Goal: Task Accomplishment & Management: Manage account settings

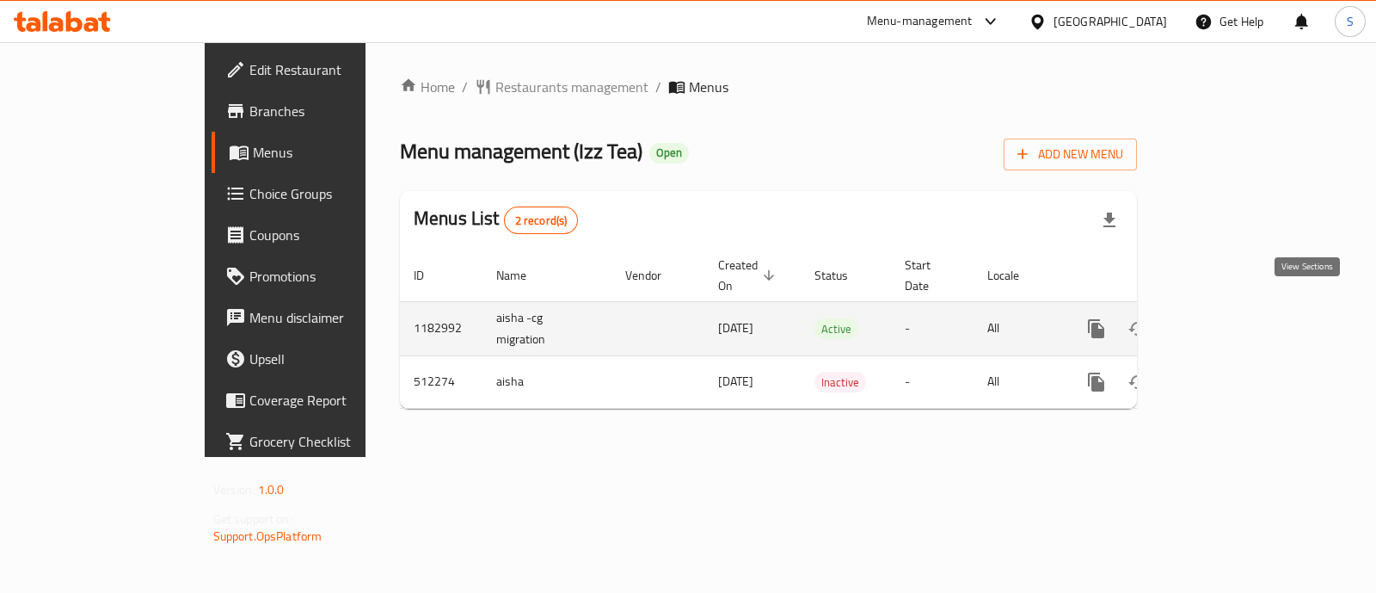
click at [1231, 318] on icon "enhanced table" at bounding box center [1220, 328] width 21 height 21
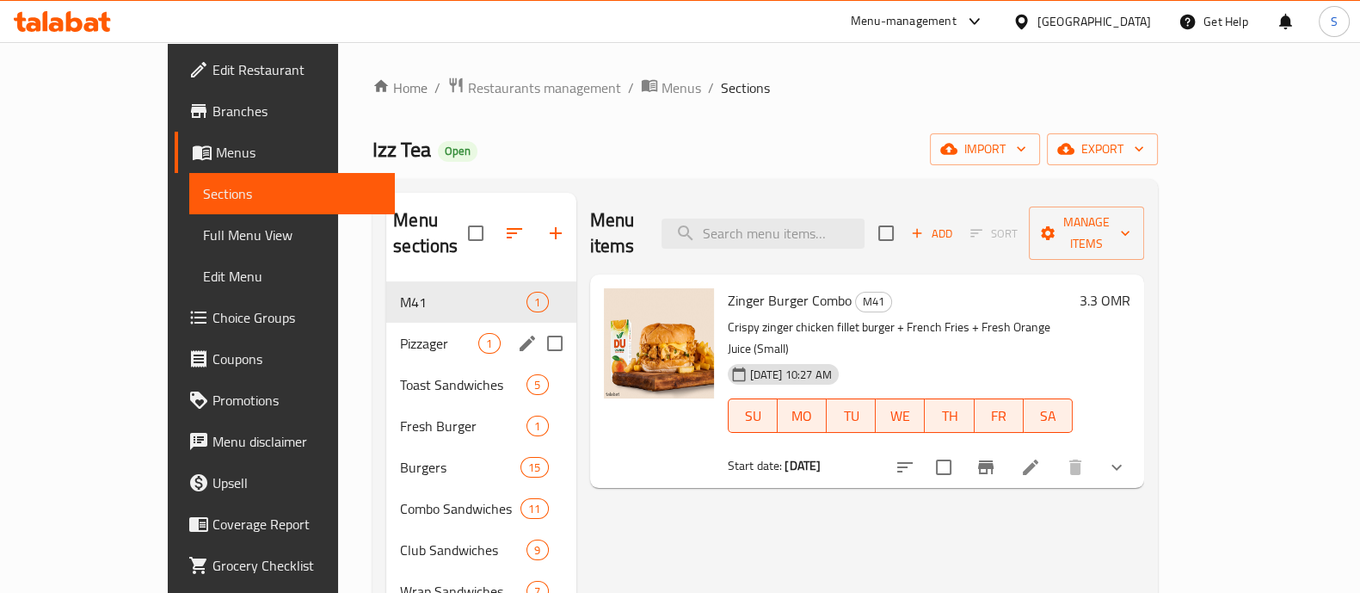
click at [386, 329] on div "Pizzager 1" at bounding box center [480, 343] width 189 height 41
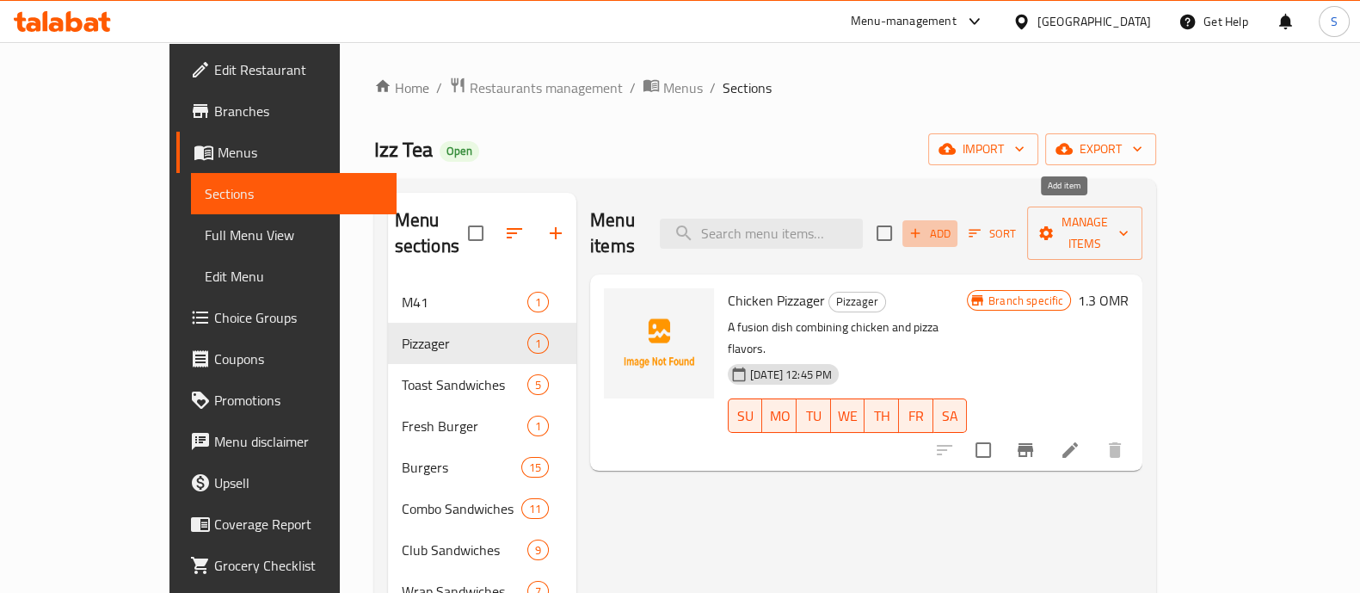
click at [923, 225] on icon "button" at bounding box center [914, 232] width 15 height 15
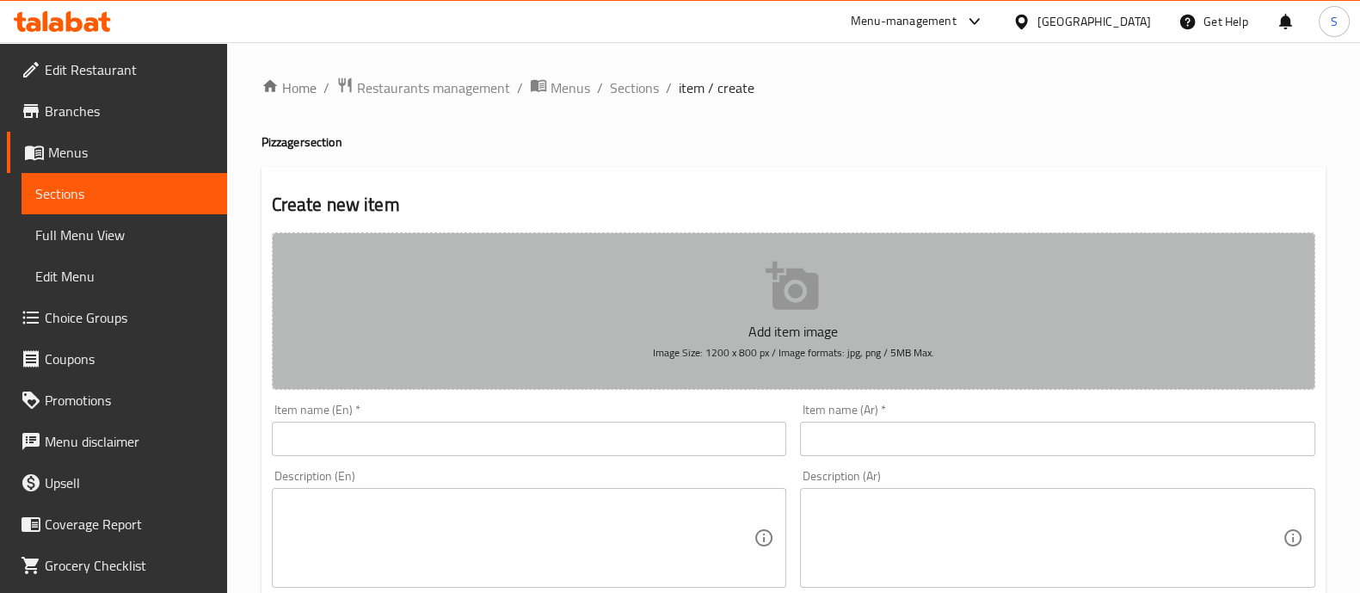
click at [771, 308] on icon "button" at bounding box center [792, 286] width 55 height 55
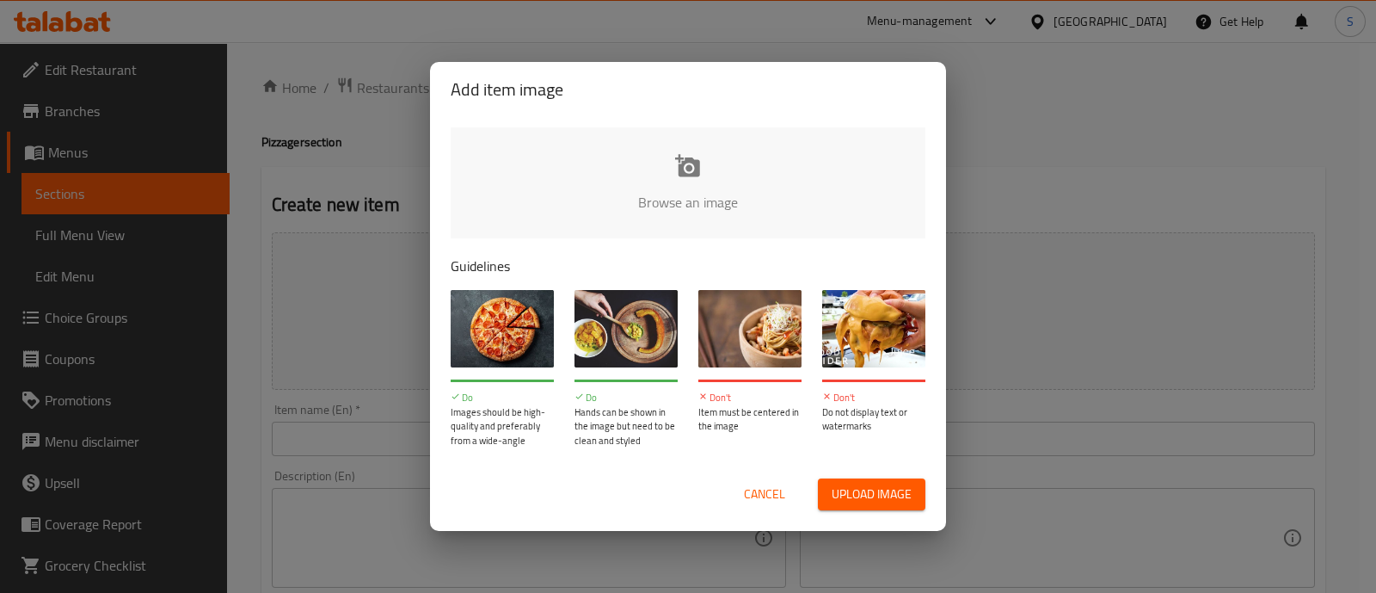
click at [654, 195] on input "file" at bounding box center [1270, 207] width 1638 height 161
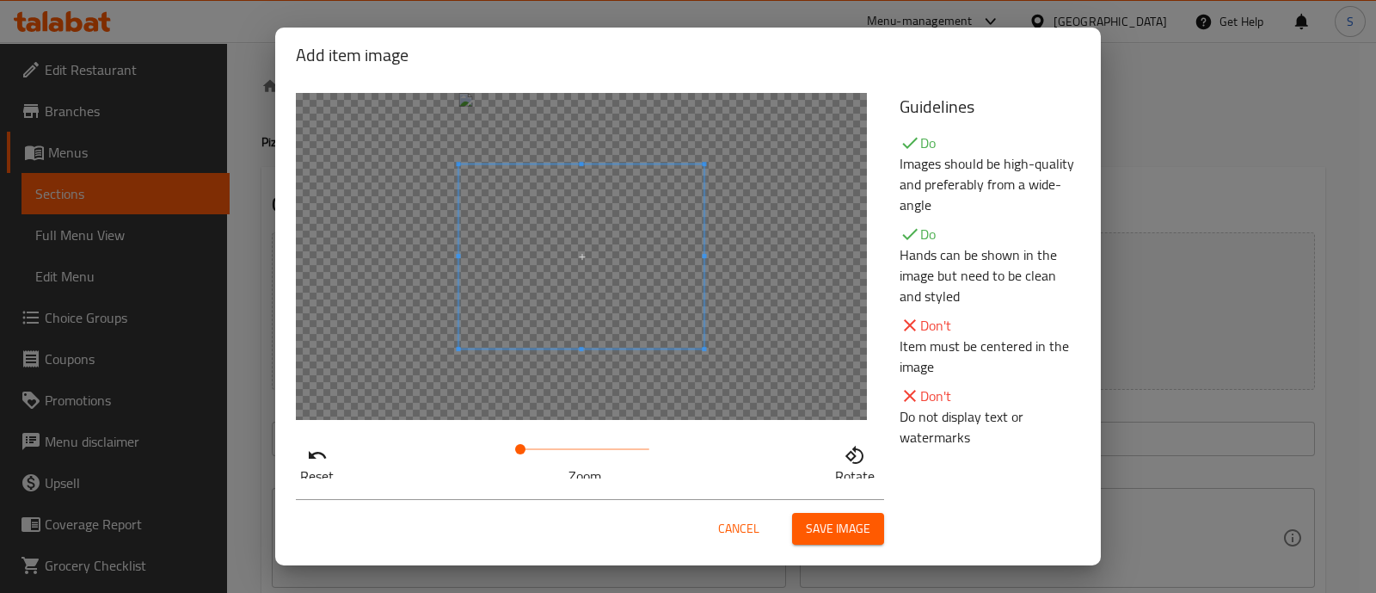
click at [524, 445] on span at bounding box center [520, 449] width 10 height 10
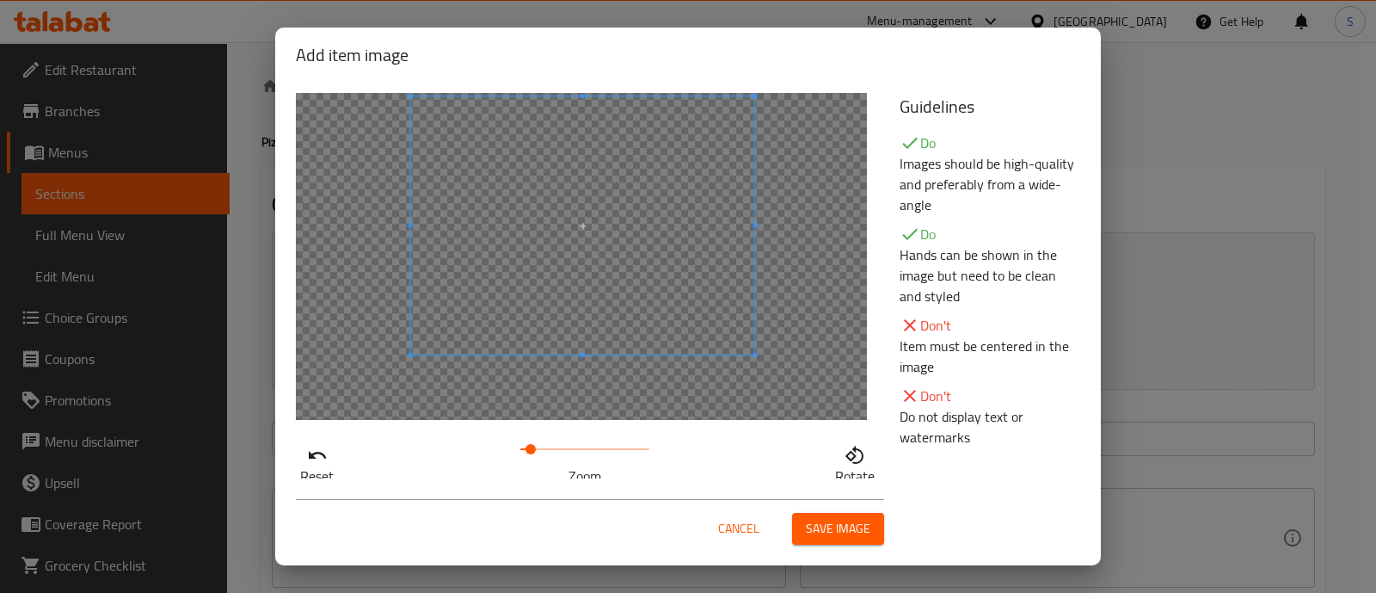
click at [628, 238] on span at bounding box center [583, 225] width 344 height 258
click at [839, 526] on span "Save image" at bounding box center [838, 529] width 65 height 22
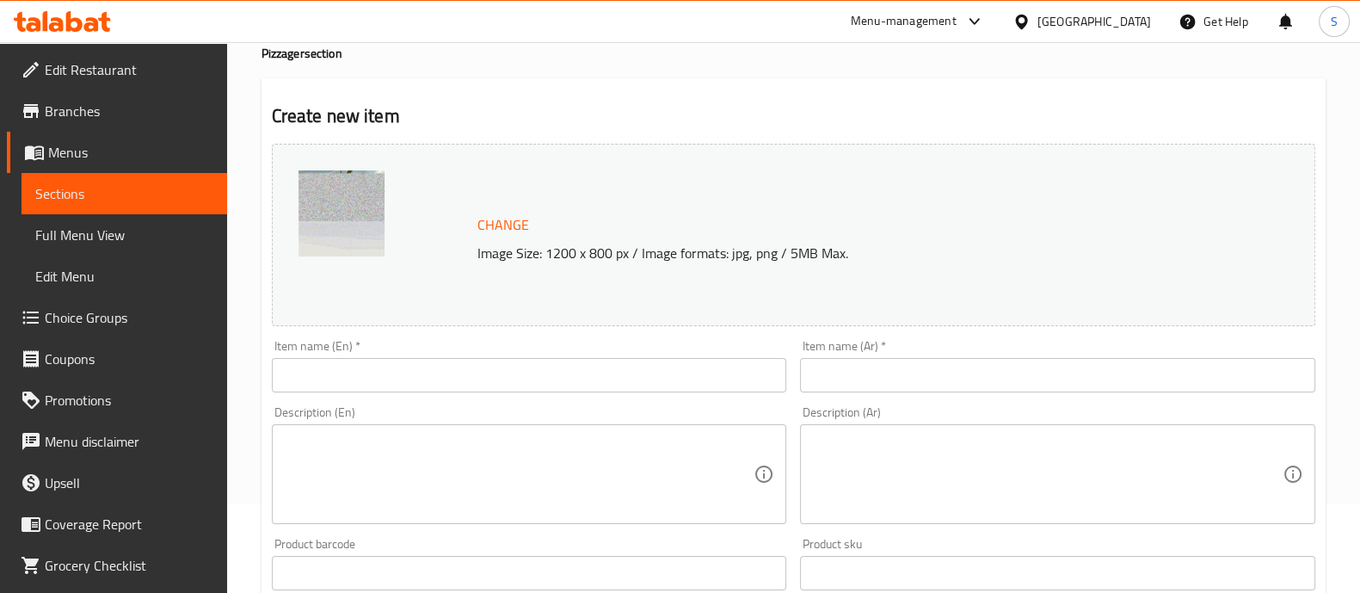
scroll to position [214, 0]
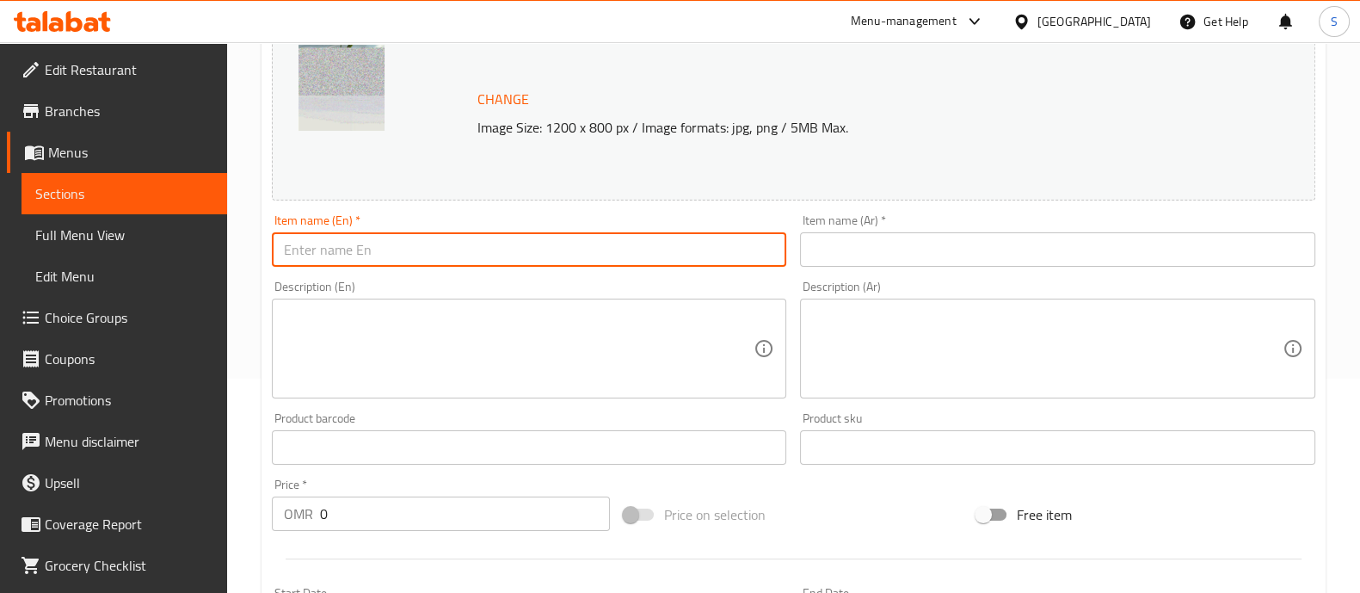
click at [329, 232] on input "text" at bounding box center [529, 249] width 515 height 34
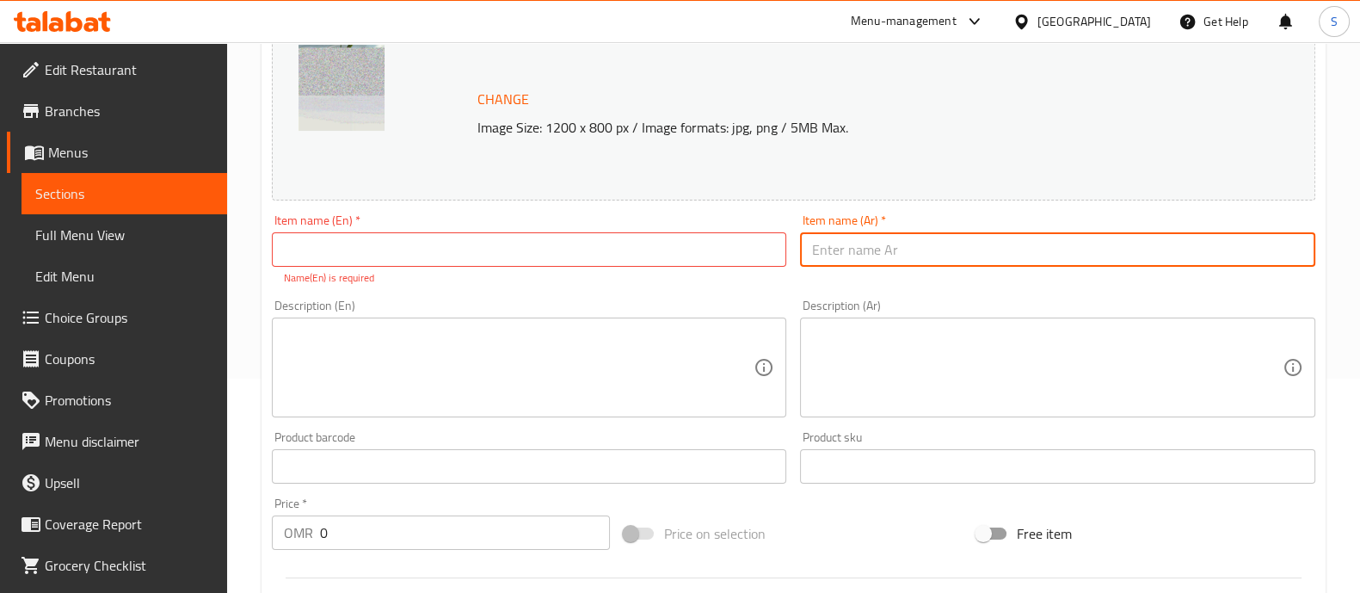
click at [986, 264] on input "text" at bounding box center [1057, 249] width 515 height 34
click at [570, 284] on p "Name(En) is required" at bounding box center [529, 277] width 491 height 15
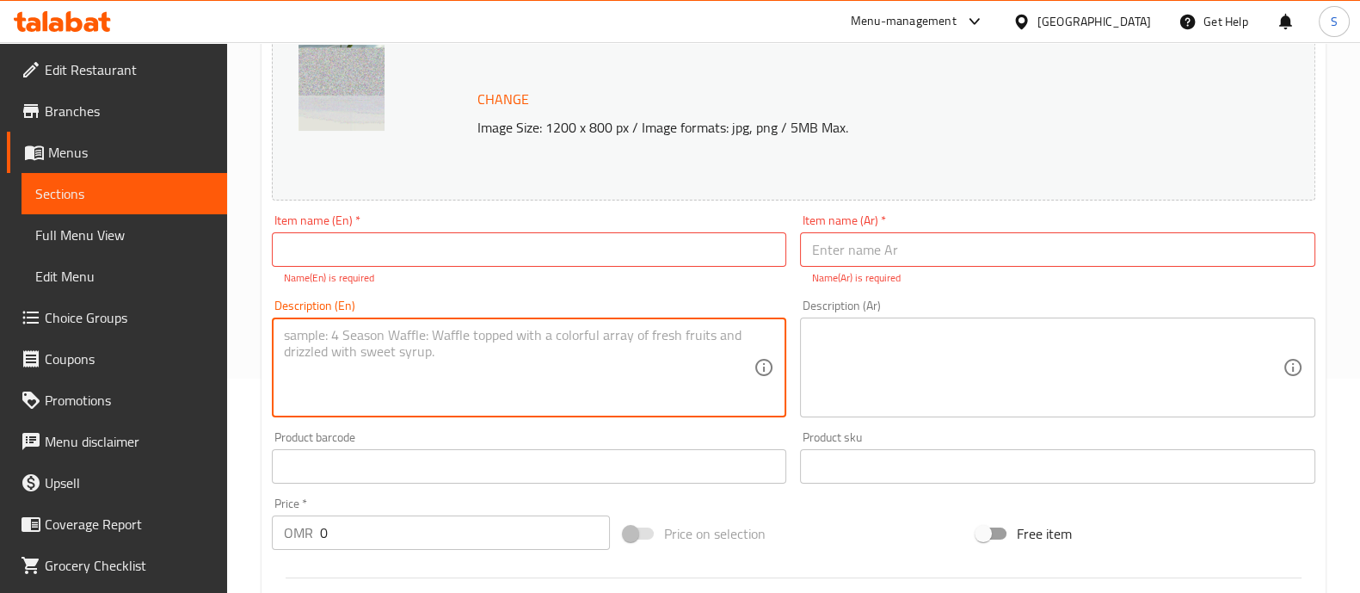
click at [446, 389] on textarea at bounding box center [519, 368] width 470 height 82
click at [1049, 354] on textarea at bounding box center [1047, 368] width 470 height 82
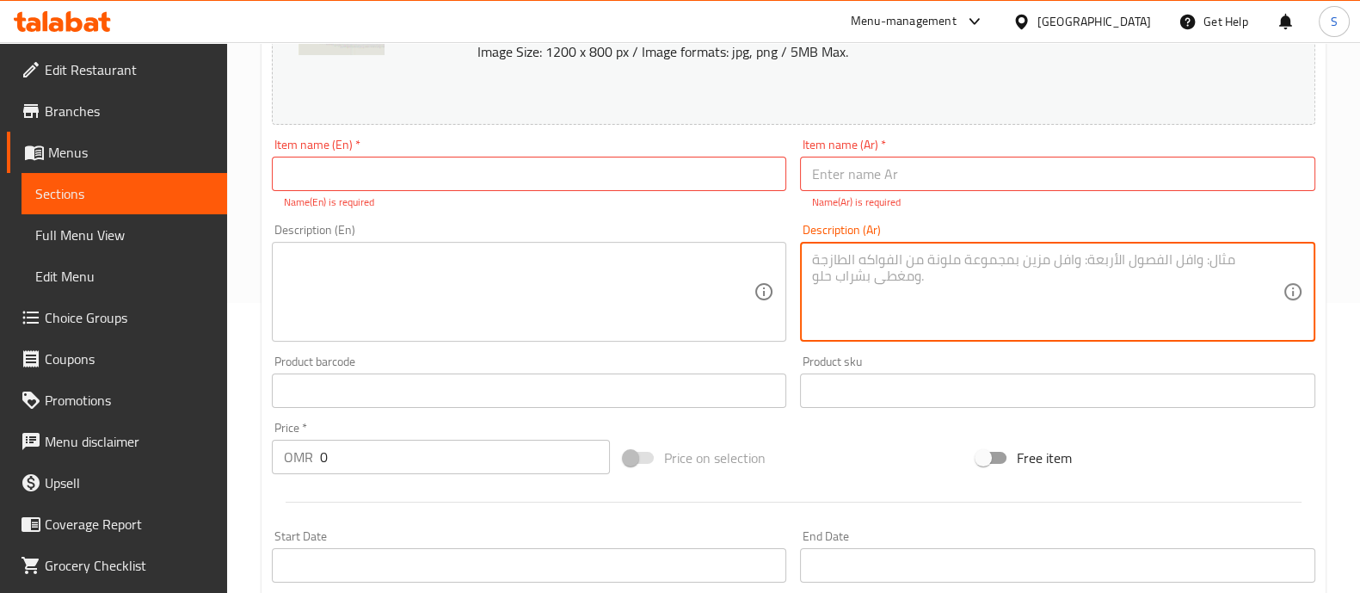
scroll to position [0, 0]
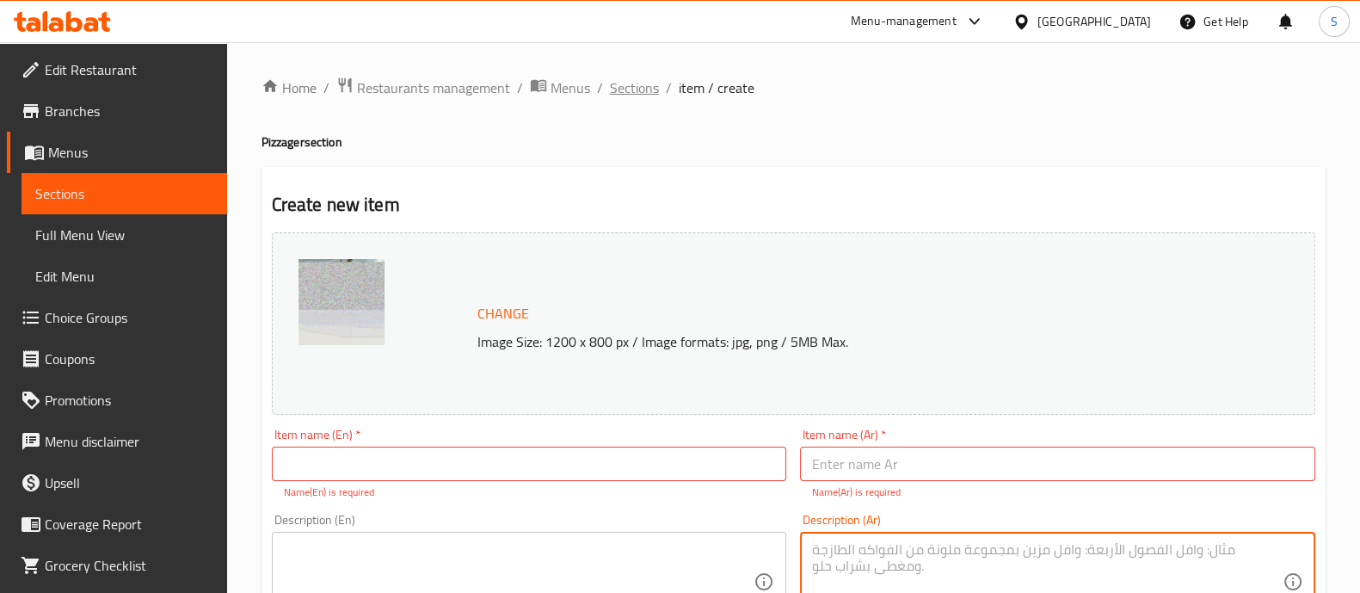
click at [631, 90] on span "Sections" at bounding box center [634, 87] width 49 height 21
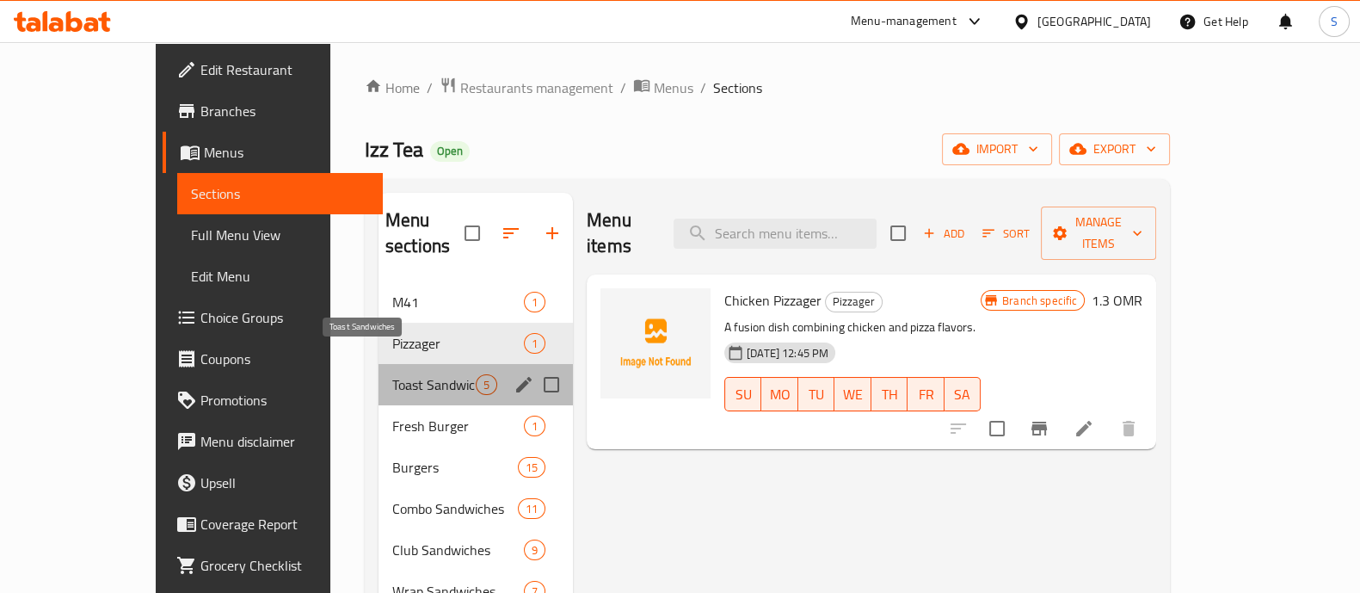
click at [378, 364] on div "Toast Sandwiches 5" at bounding box center [475, 384] width 194 height 41
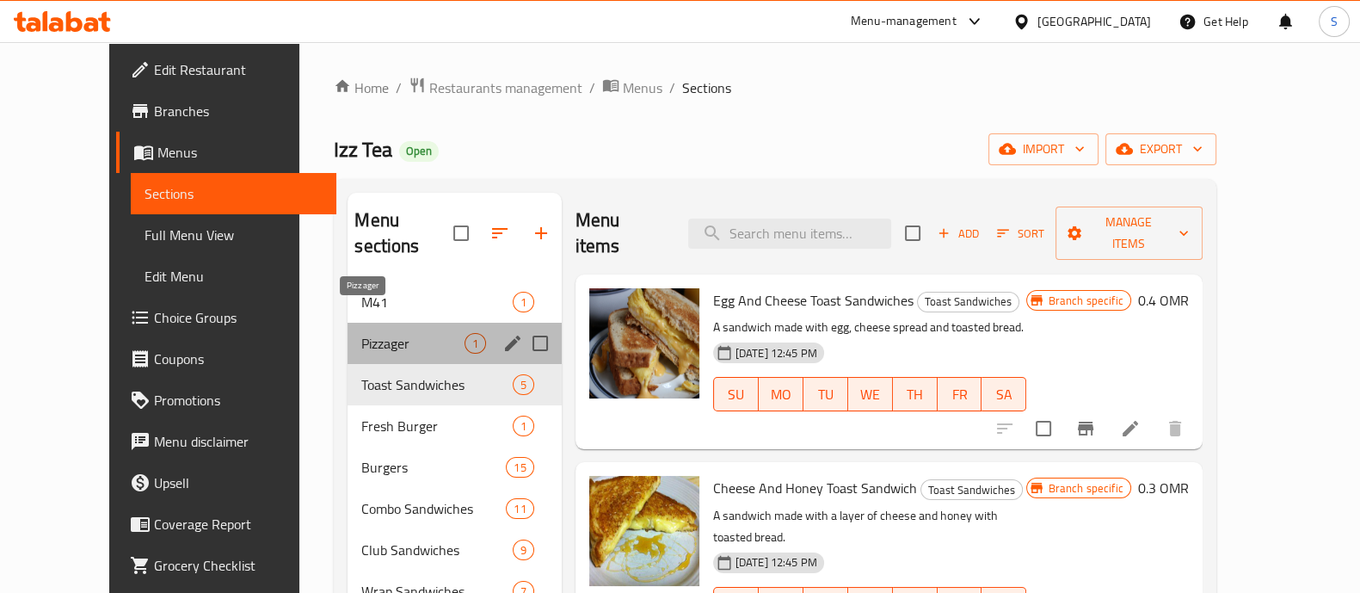
click at [366, 333] on span "Pizzager" at bounding box center [412, 343] width 102 height 21
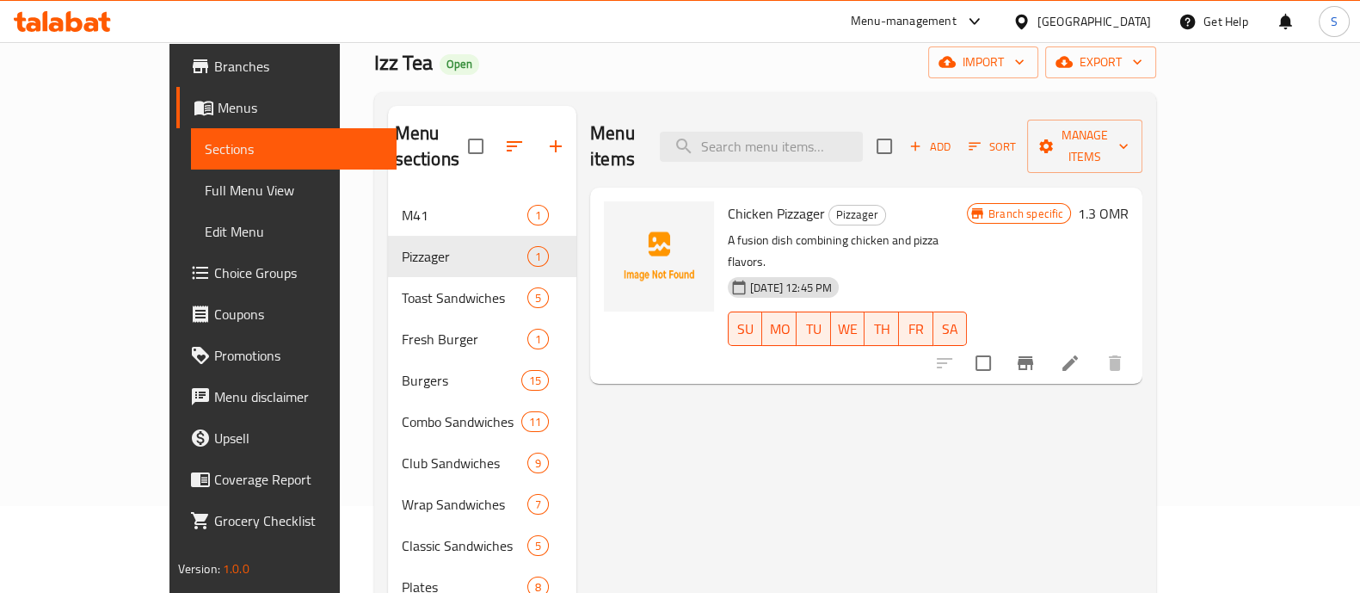
scroll to position [107, 0]
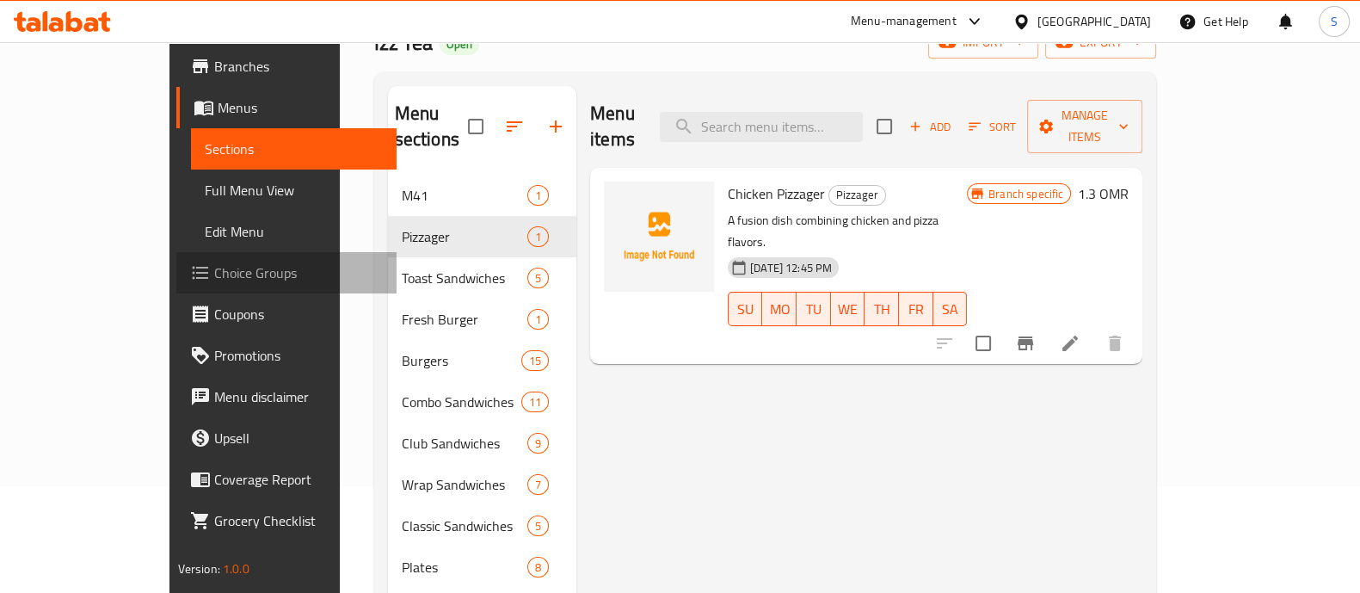
click at [214, 273] on span "Choice Groups" at bounding box center [298, 272] width 169 height 21
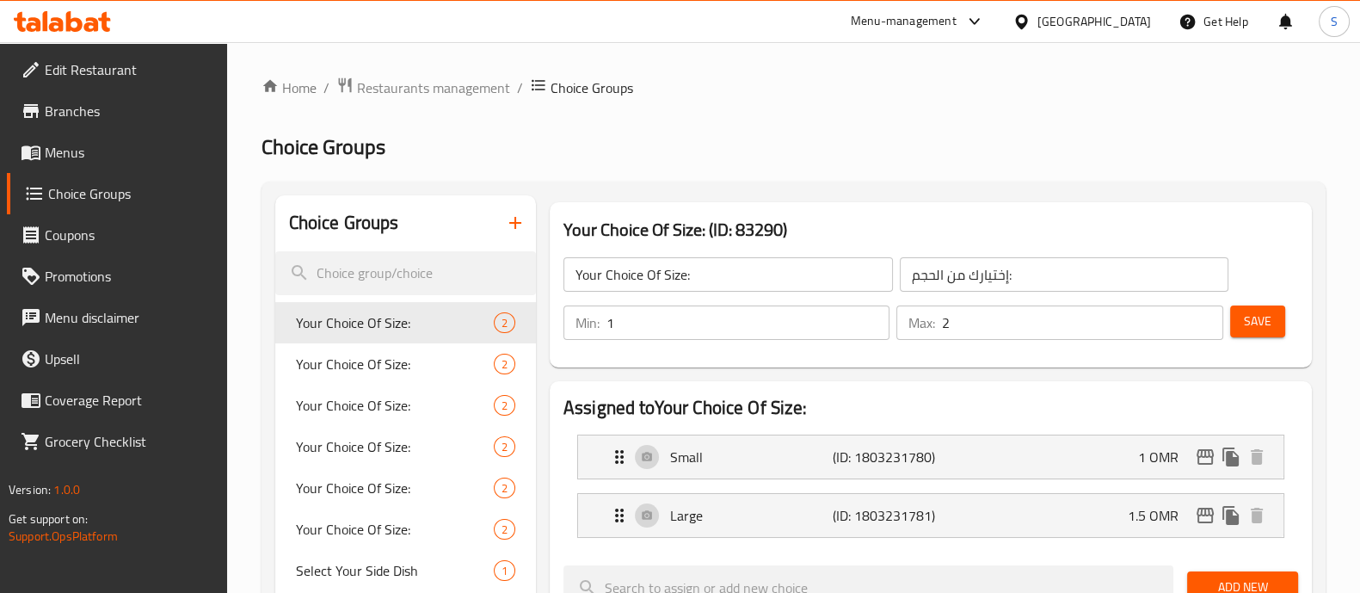
click at [89, 32] on div at bounding box center [62, 21] width 125 height 34
click at [95, 15] on icon at bounding box center [62, 21] width 97 height 21
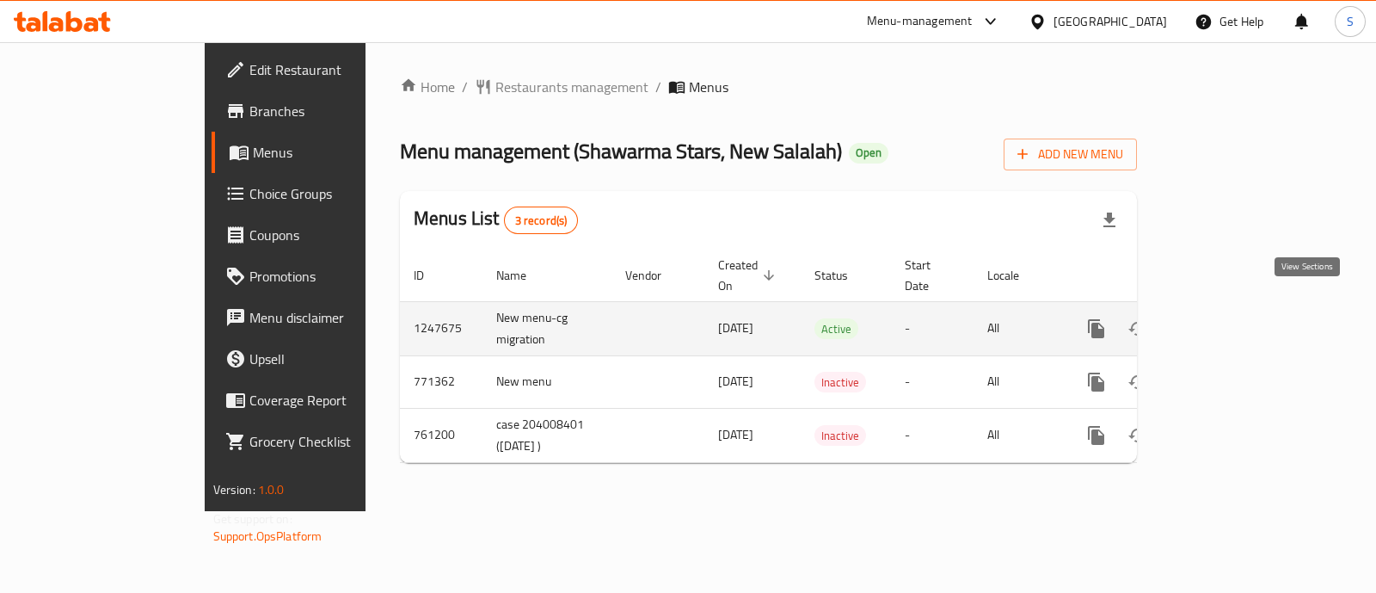
click at [1231, 318] on icon "enhanced table" at bounding box center [1220, 328] width 21 height 21
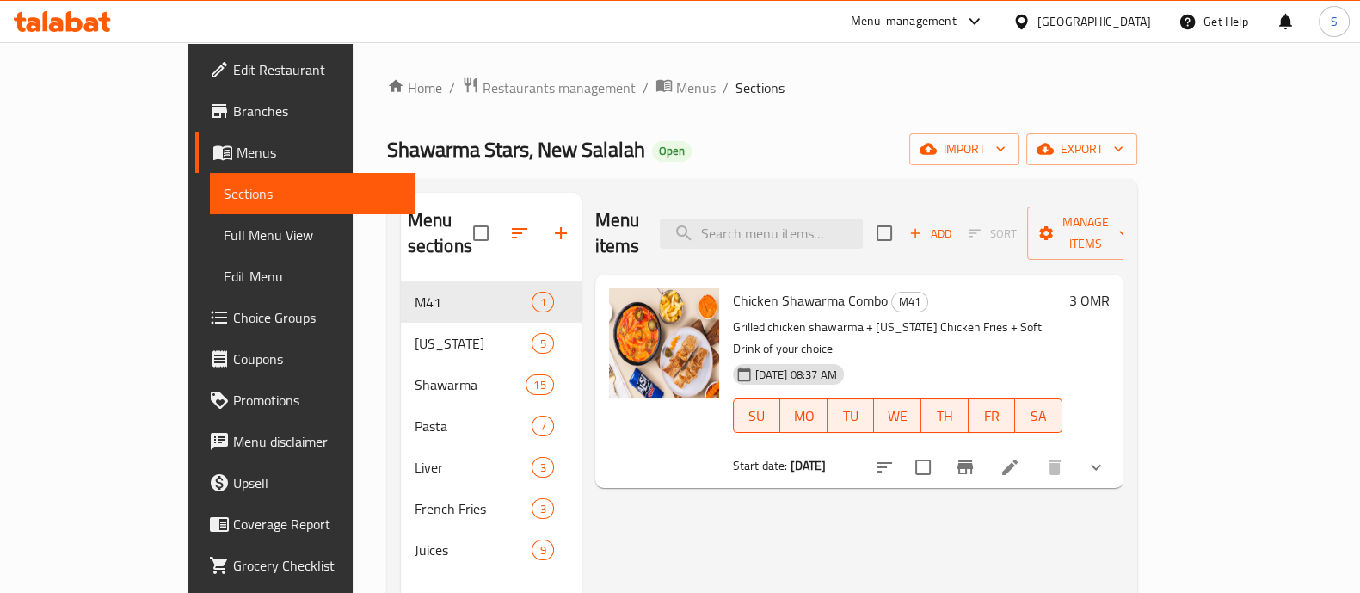
click at [77, 37] on div at bounding box center [62, 21] width 125 height 34
click at [95, 28] on icon at bounding box center [91, 24] width 15 height 15
